Goal: Find specific page/section: Find specific page/section

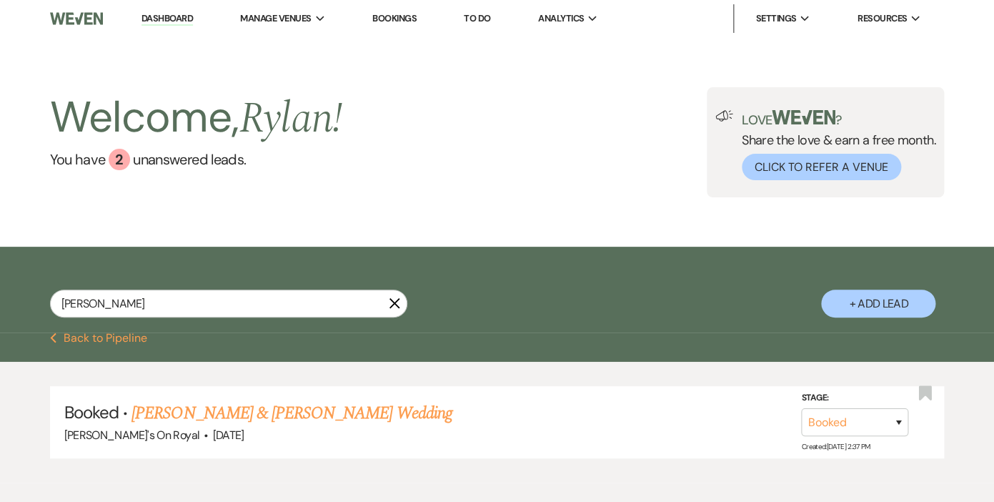
click at [396, 303] on use "button" at bounding box center [394, 303] width 11 height 11
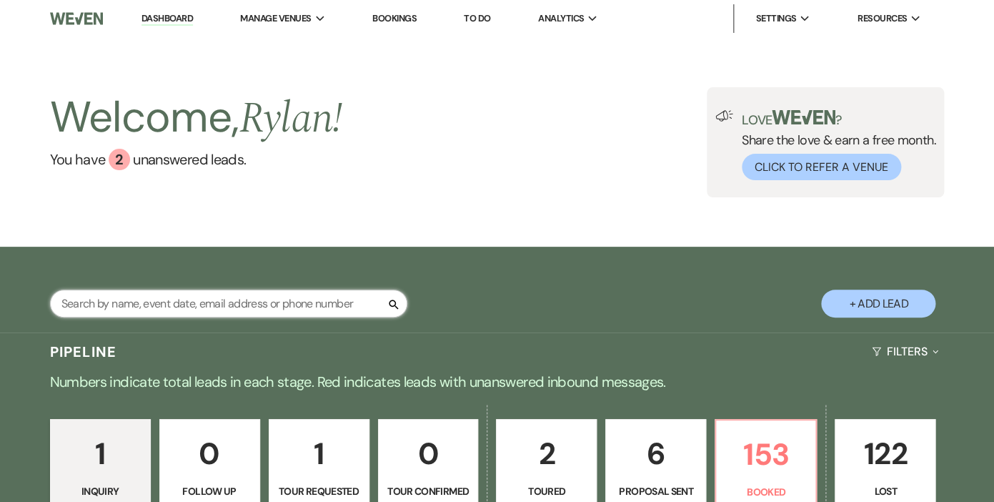
click at [323, 304] on input "text" at bounding box center [228, 303] width 357 height 28
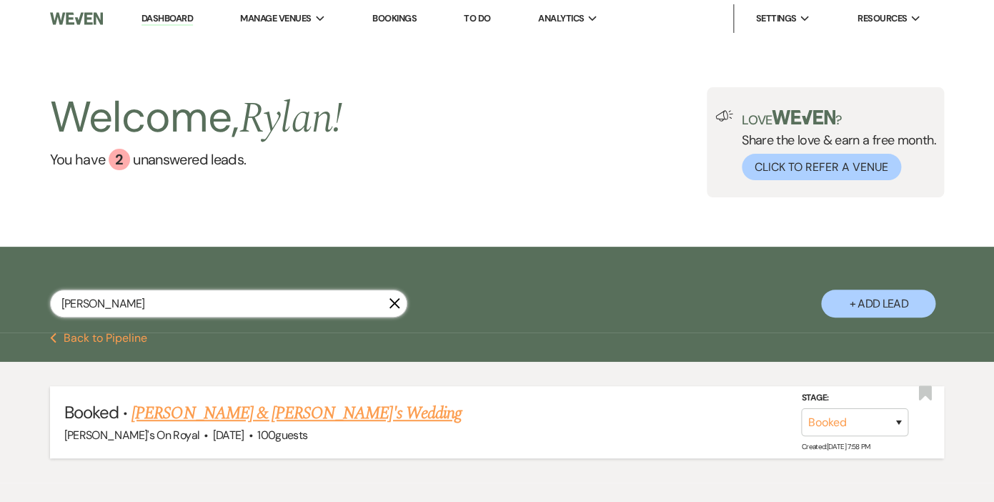
type input "[PERSON_NAME]"
click at [199, 412] on link "[PERSON_NAME] & [PERSON_NAME]'s Wedding" at bounding box center [297, 413] width 330 height 26
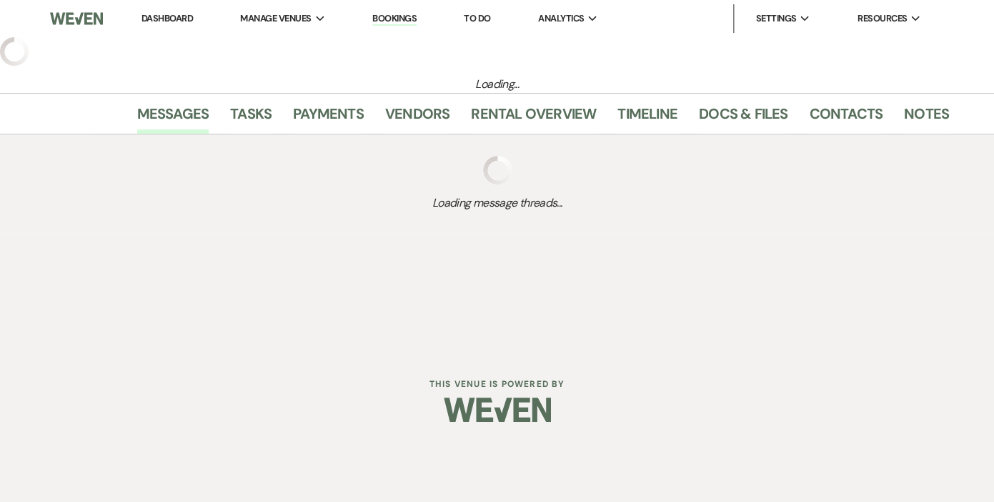
select select "20"
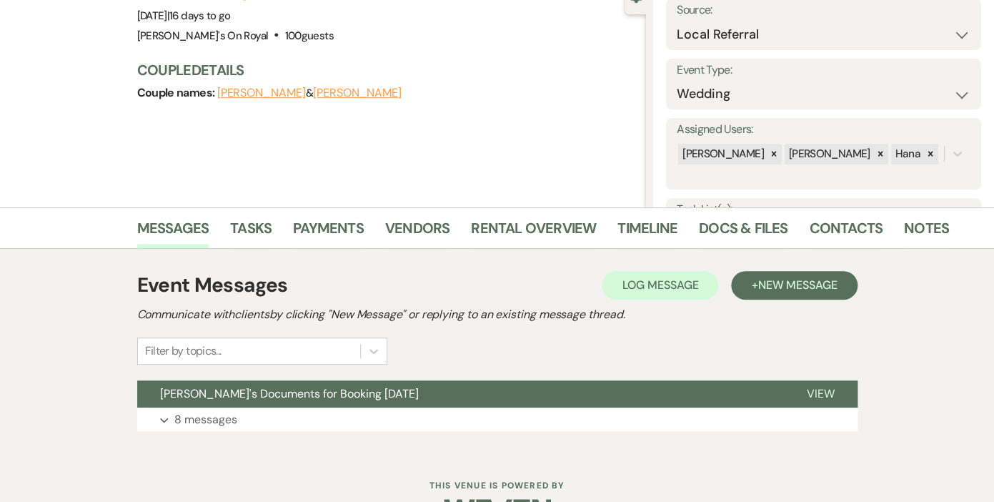
scroll to position [163, 0]
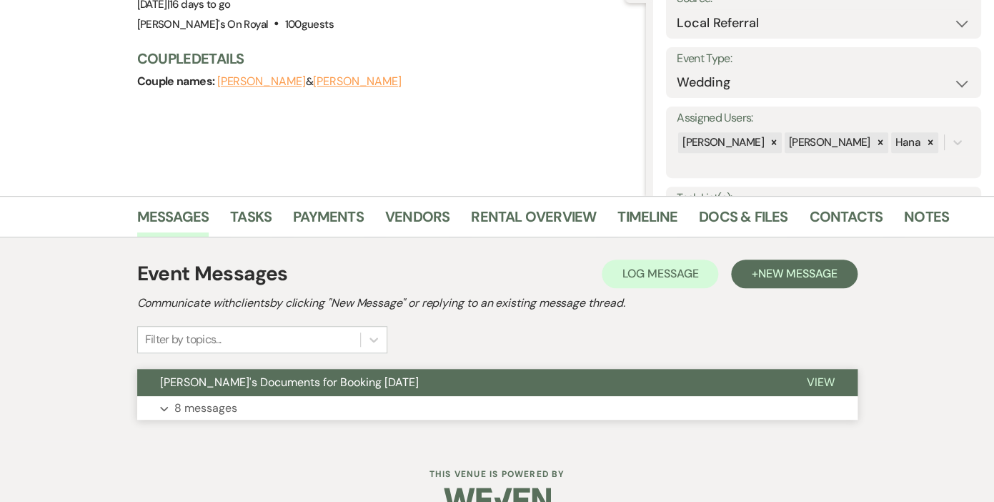
click at [207, 410] on p "8 messages" at bounding box center [205, 408] width 63 height 19
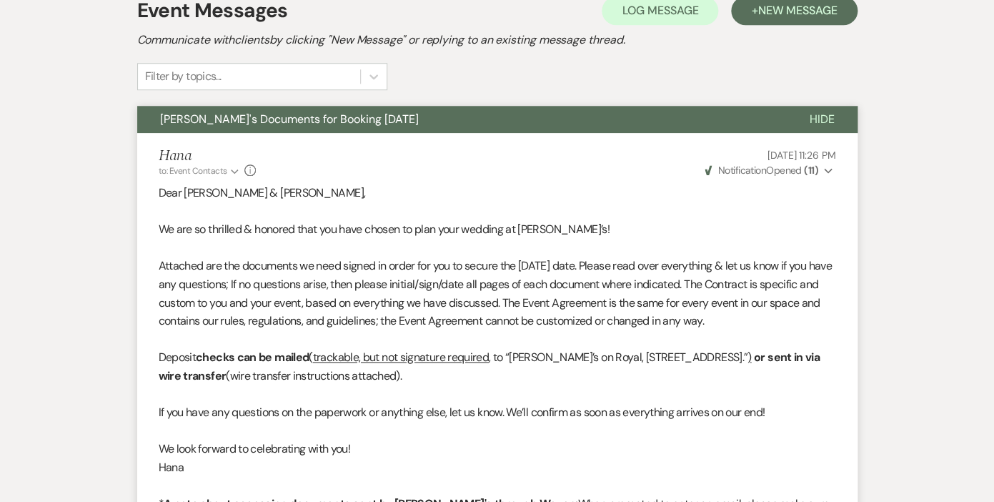
scroll to position [0, 0]
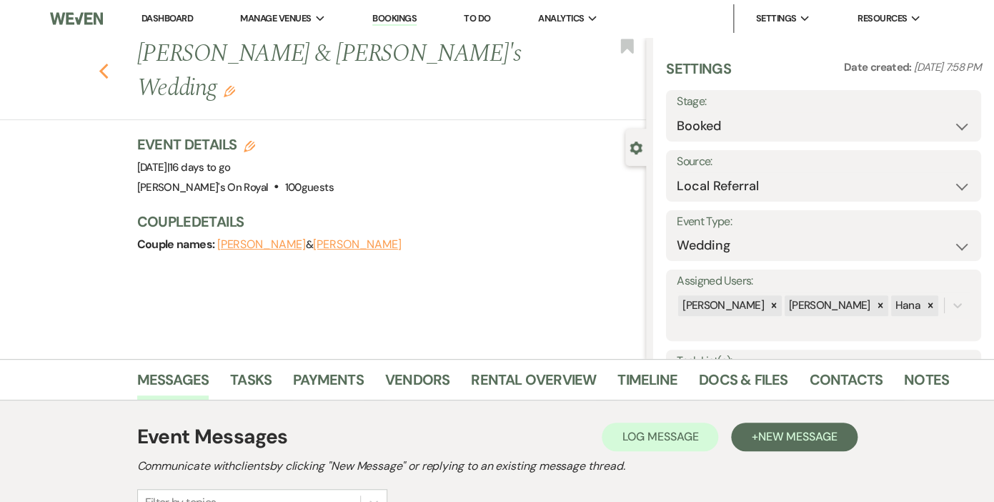
click at [103, 64] on use "button" at bounding box center [103, 72] width 9 height 16
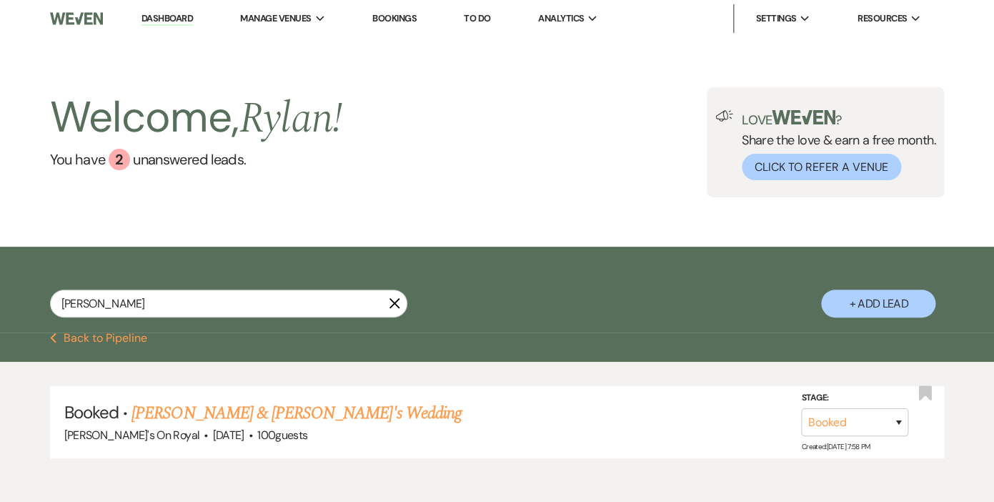
click at [392, 304] on icon "X" at bounding box center [394, 302] width 11 height 11
